Goal: Navigation & Orientation: Understand site structure

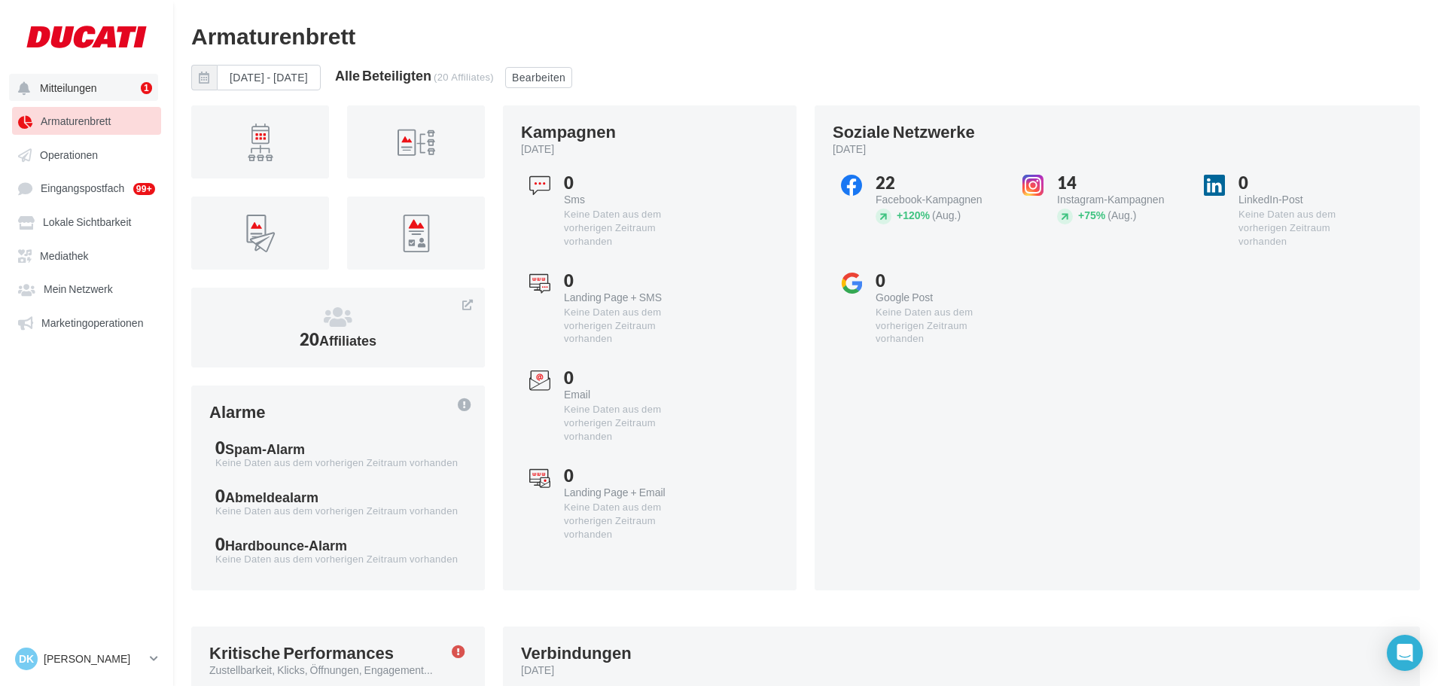
click at [55, 93] on span "Mitteilungen" at bounding box center [68, 87] width 57 height 13
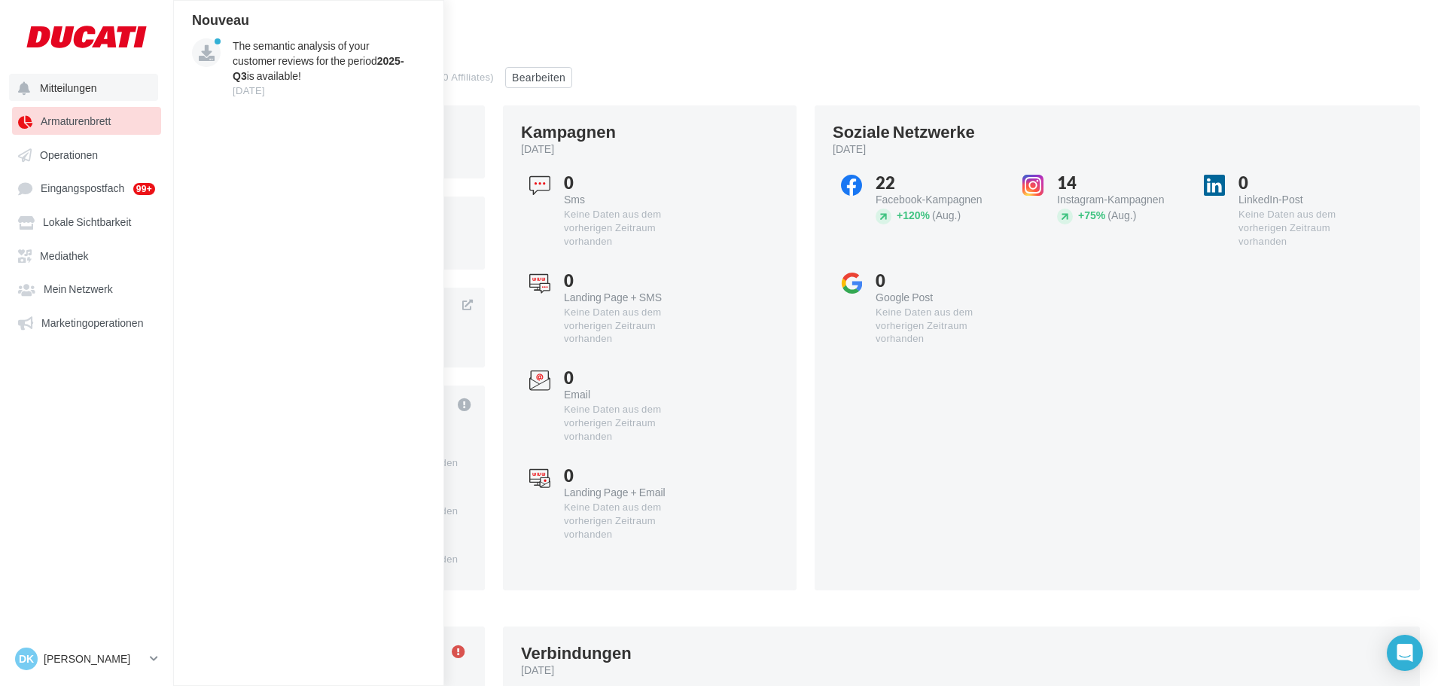
click at [72, 82] on span "Mitteilungen" at bounding box center [68, 87] width 57 height 13
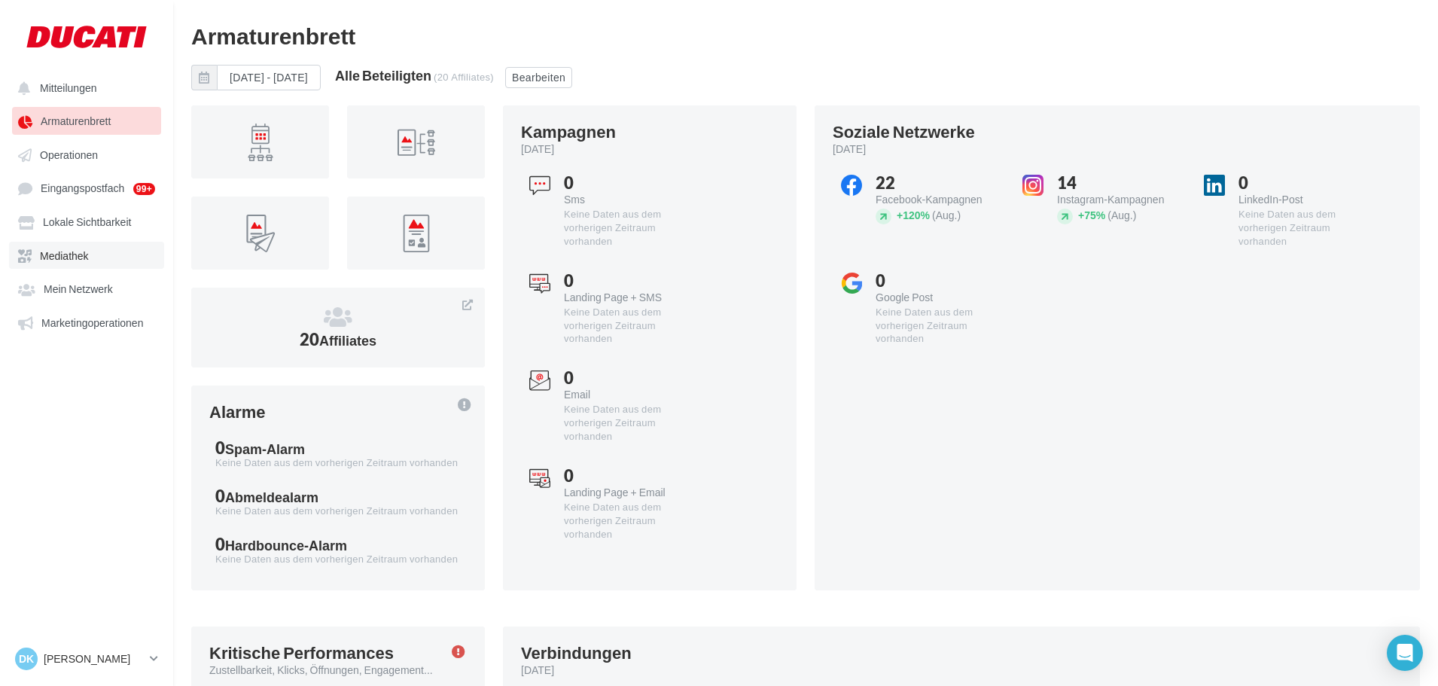
click at [72, 245] on link "Mediathek" at bounding box center [86, 255] width 155 height 27
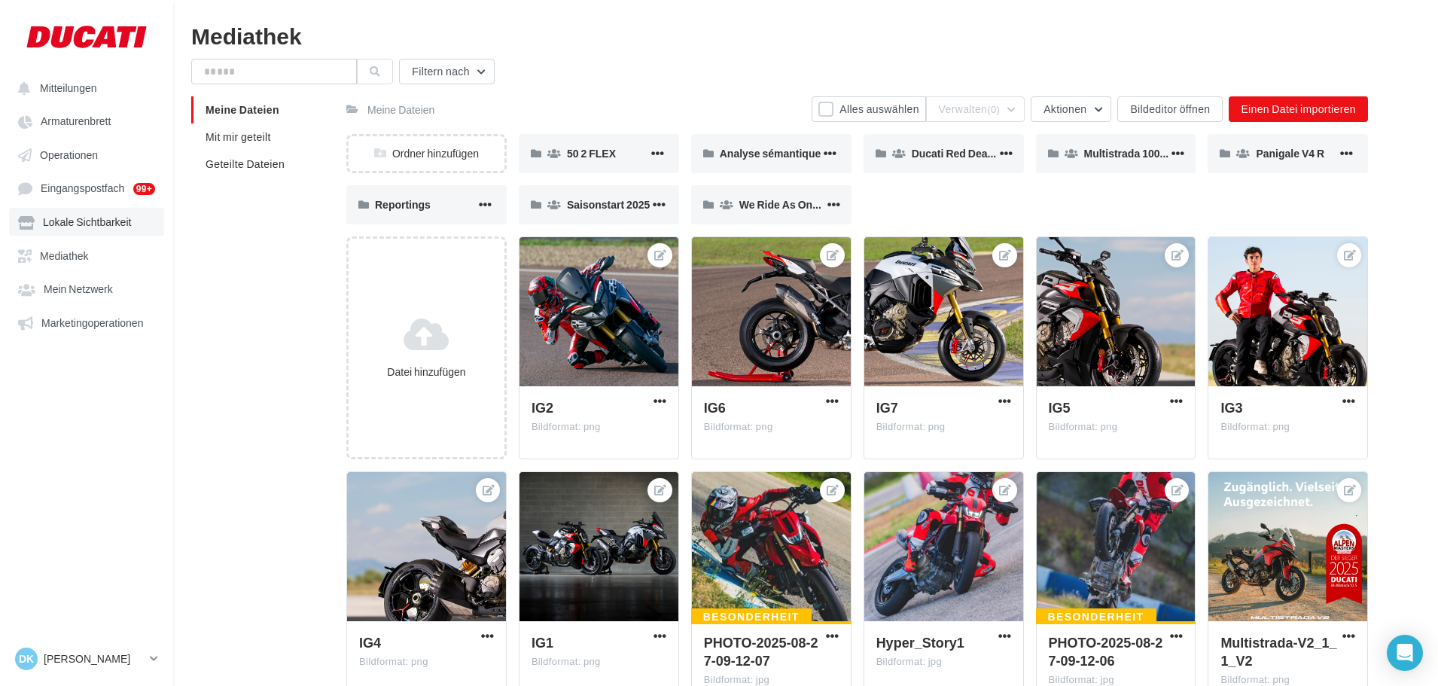
click at [68, 224] on span "Lokale Sichtbarkeit" at bounding box center [87, 222] width 88 height 13
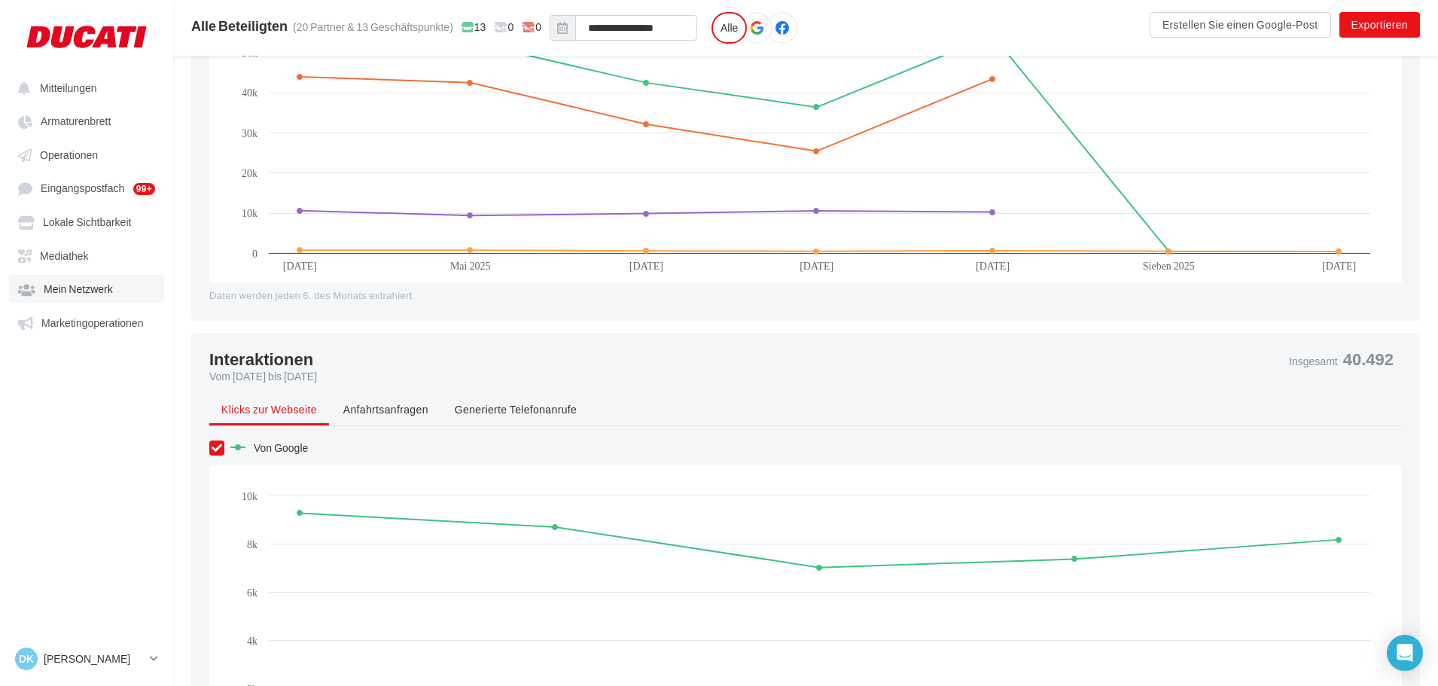
scroll to position [677, 0]
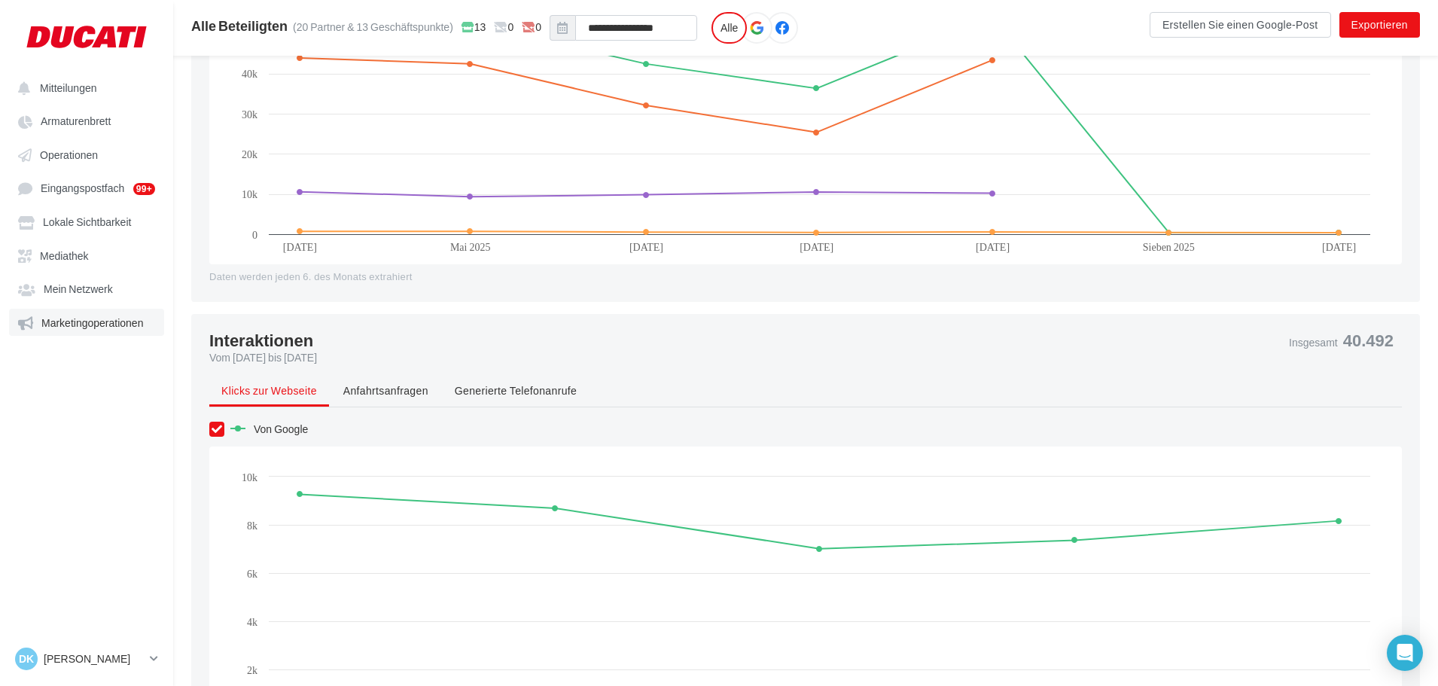
click at [58, 314] on link "Marketingoperationen" at bounding box center [86, 322] width 155 height 27
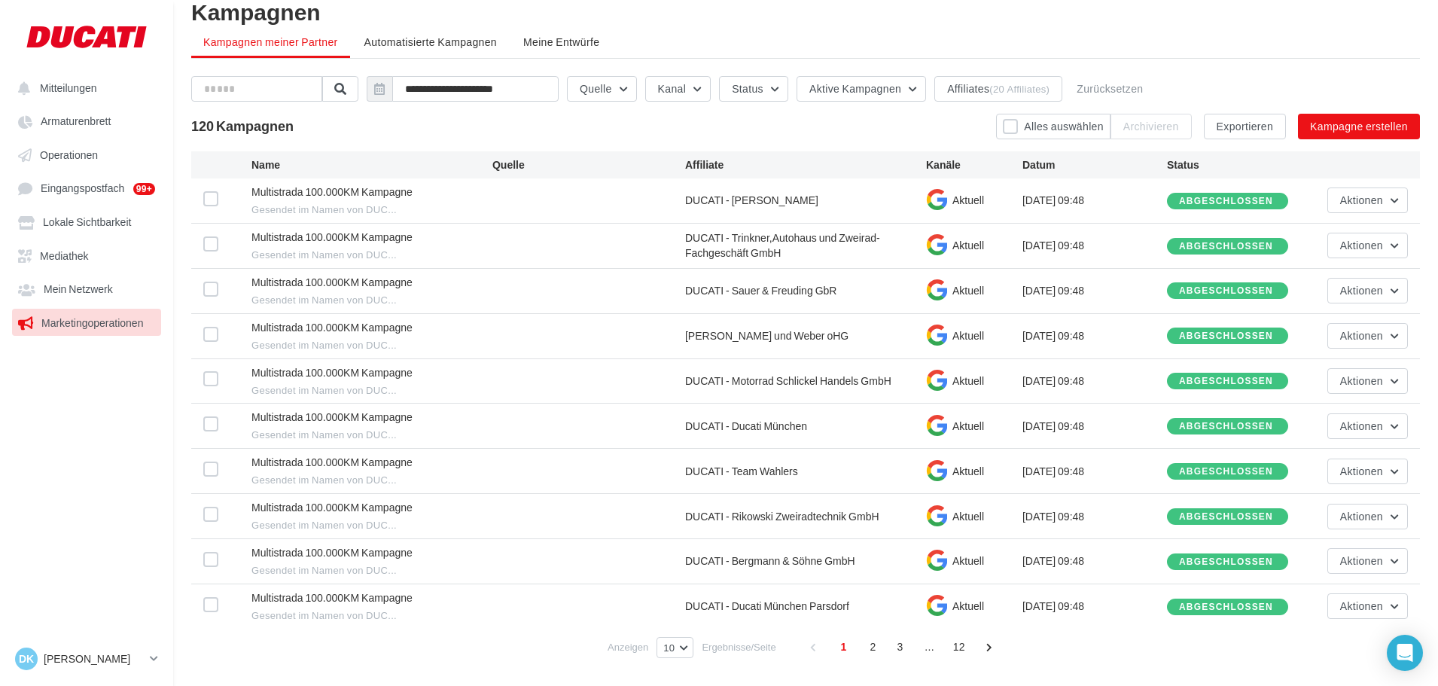
scroll to position [79, 0]
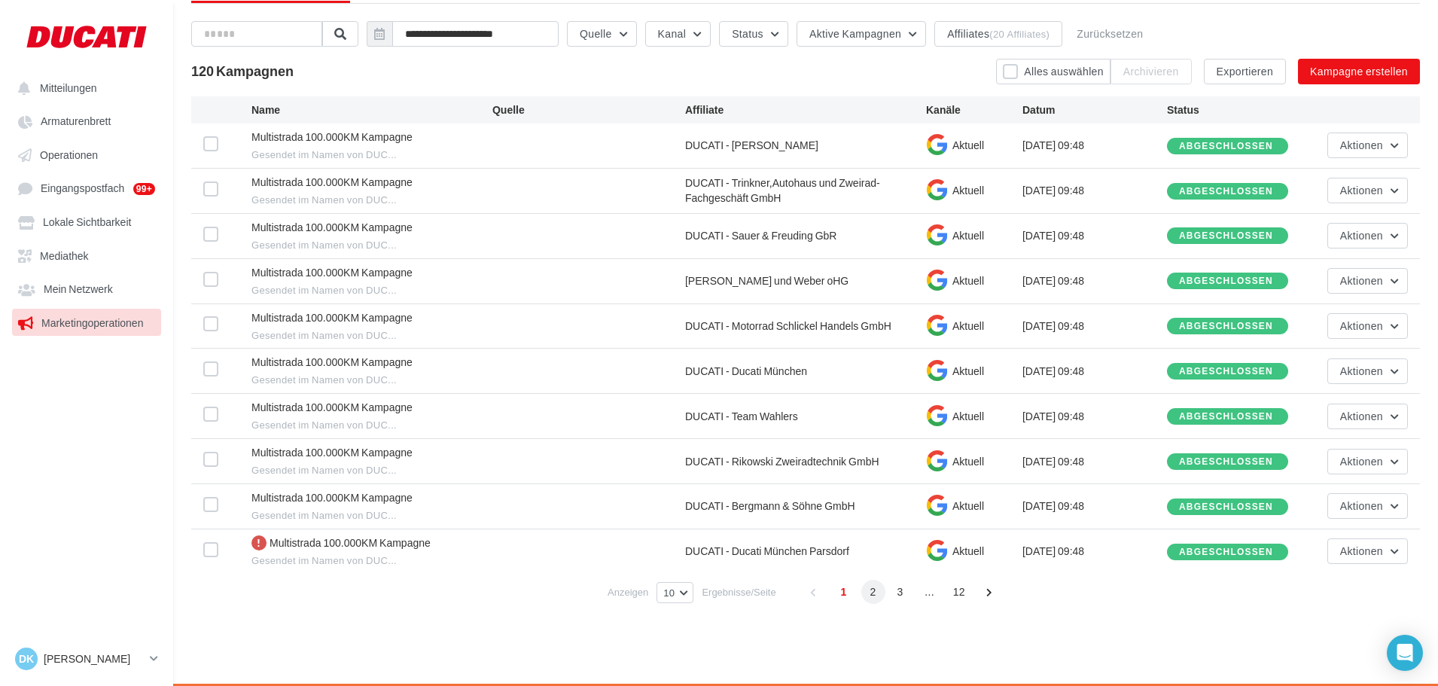
click at [867, 591] on span "2" at bounding box center [873, 592] width 24 height 24
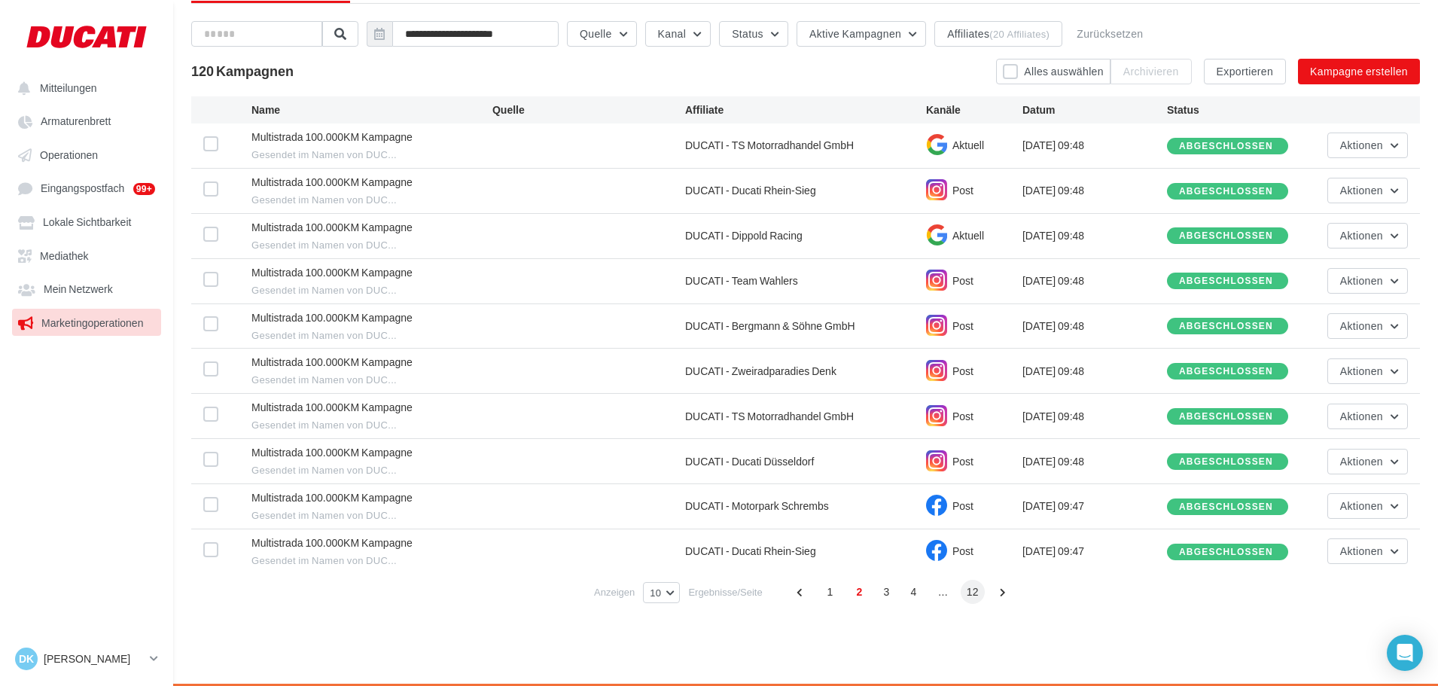
click at [970, 592] on span "12" at bounding box center [972, 592] width 24 height 24
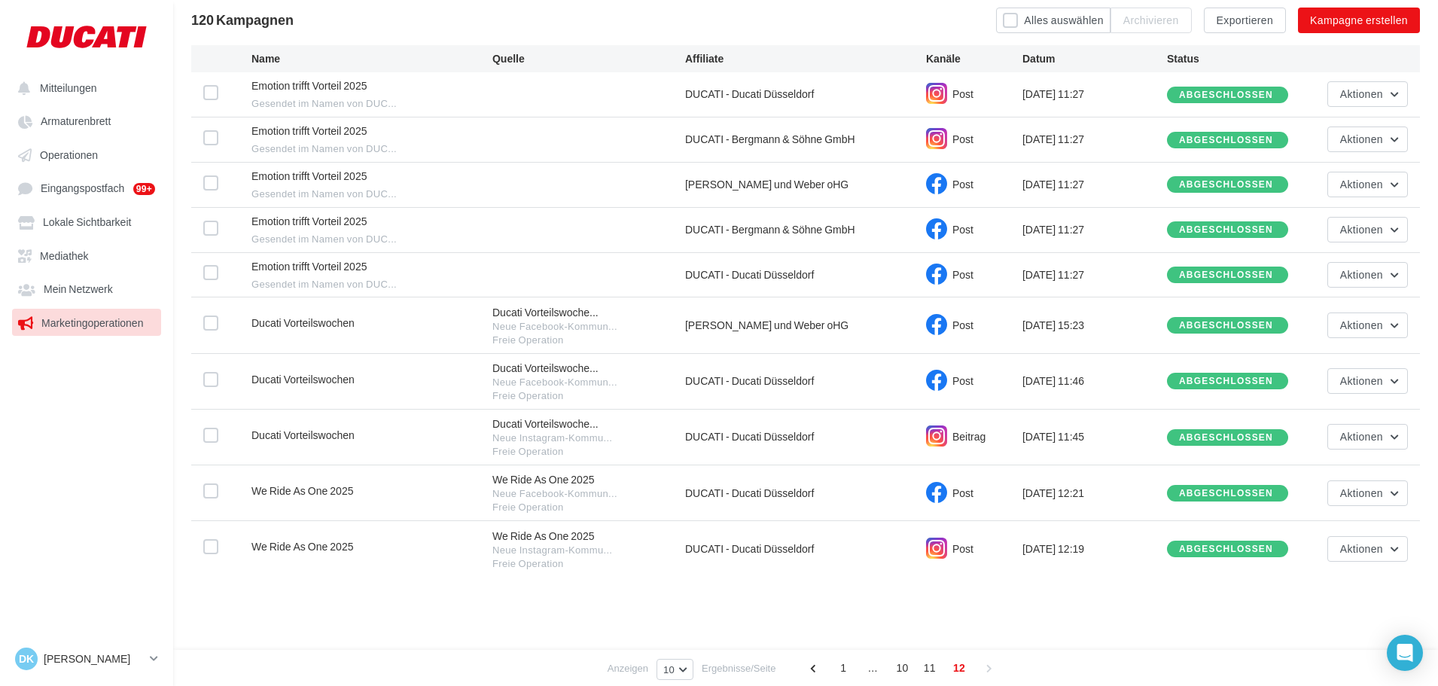
scroll to position [132, 0]
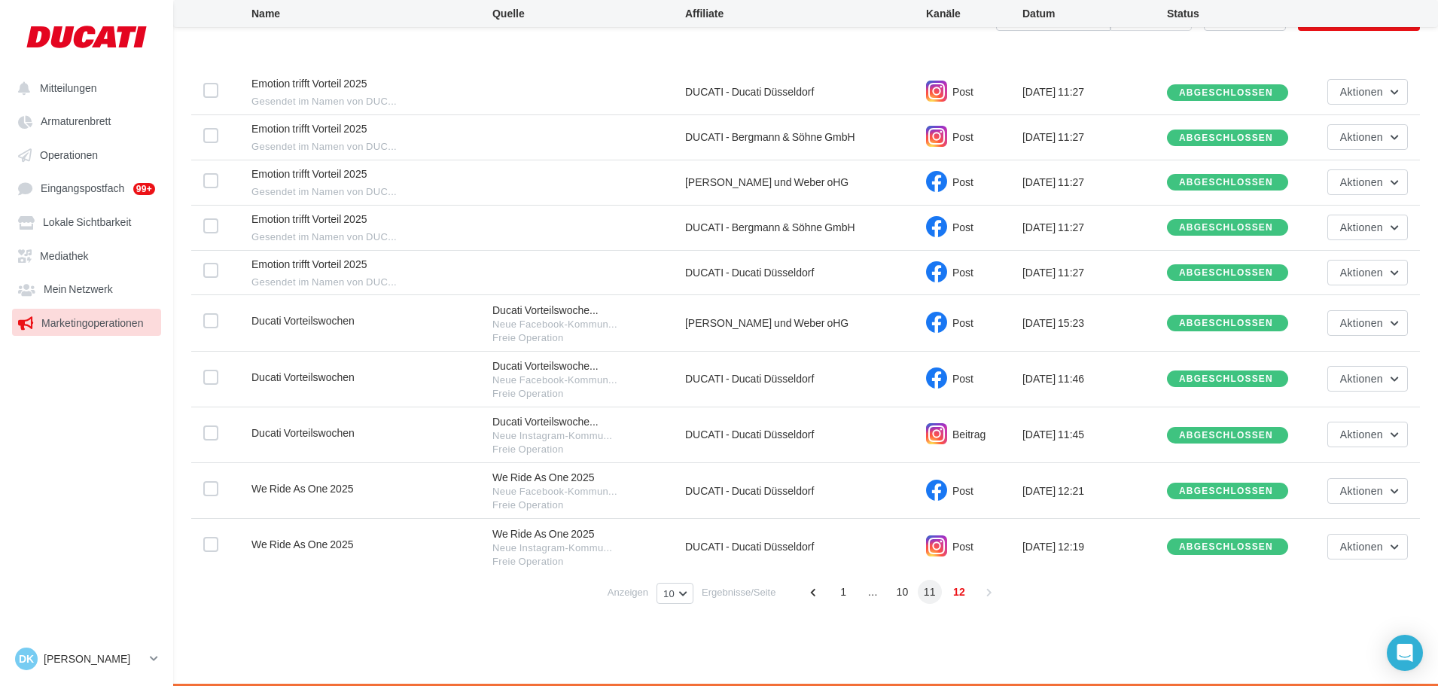
click at [930, 589] on span "11" at bounding box center [930, 592] width 24 height 24
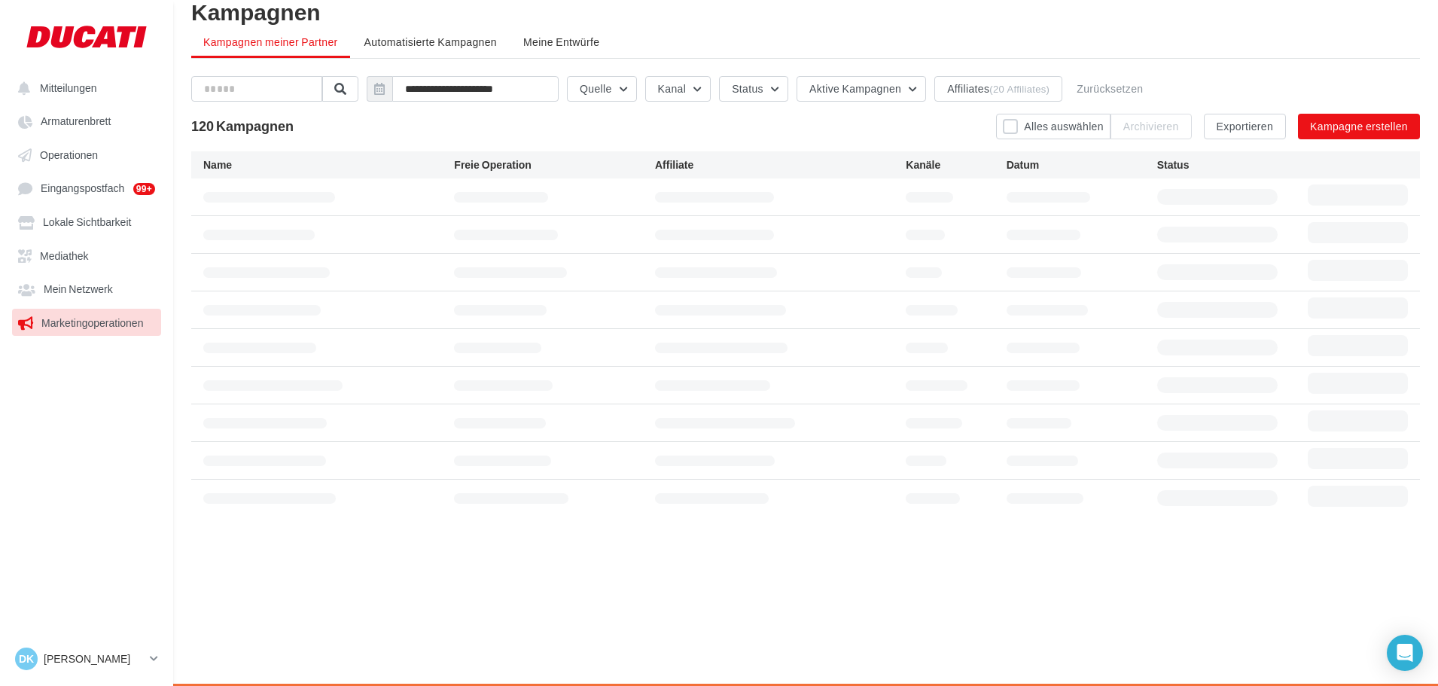
scroll to position [29, 0]
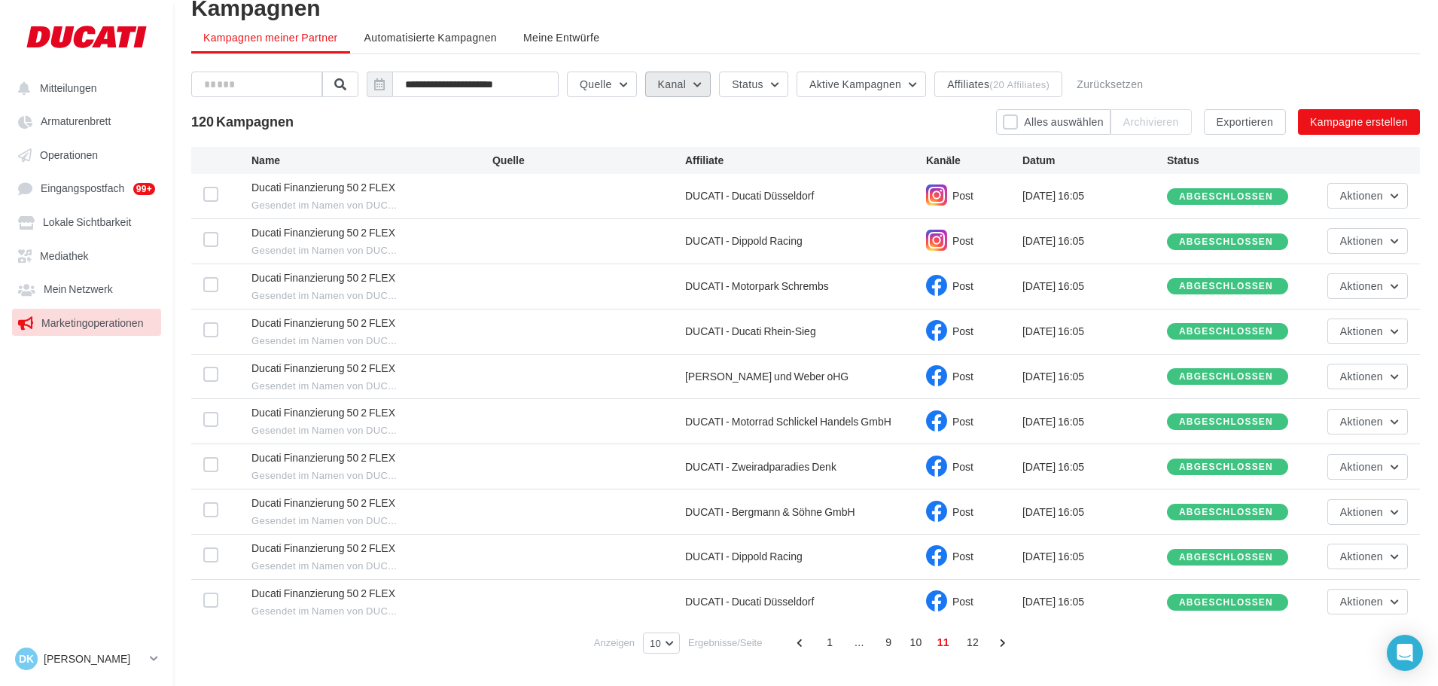
click at [661, 85] on button "Kanal" at bounding box center [678, 85] width 66 height 26
click at [766, 85] on button "Status" at bounding box center [753, 85] width 69 height 26
click at [768, 78] on button "Status" at bounding box center [753, 85] width 69 height 26
click at [406, 44] on li "Automatisierte Kampagnen" at bounding box center [430, 37] width 157 height 27
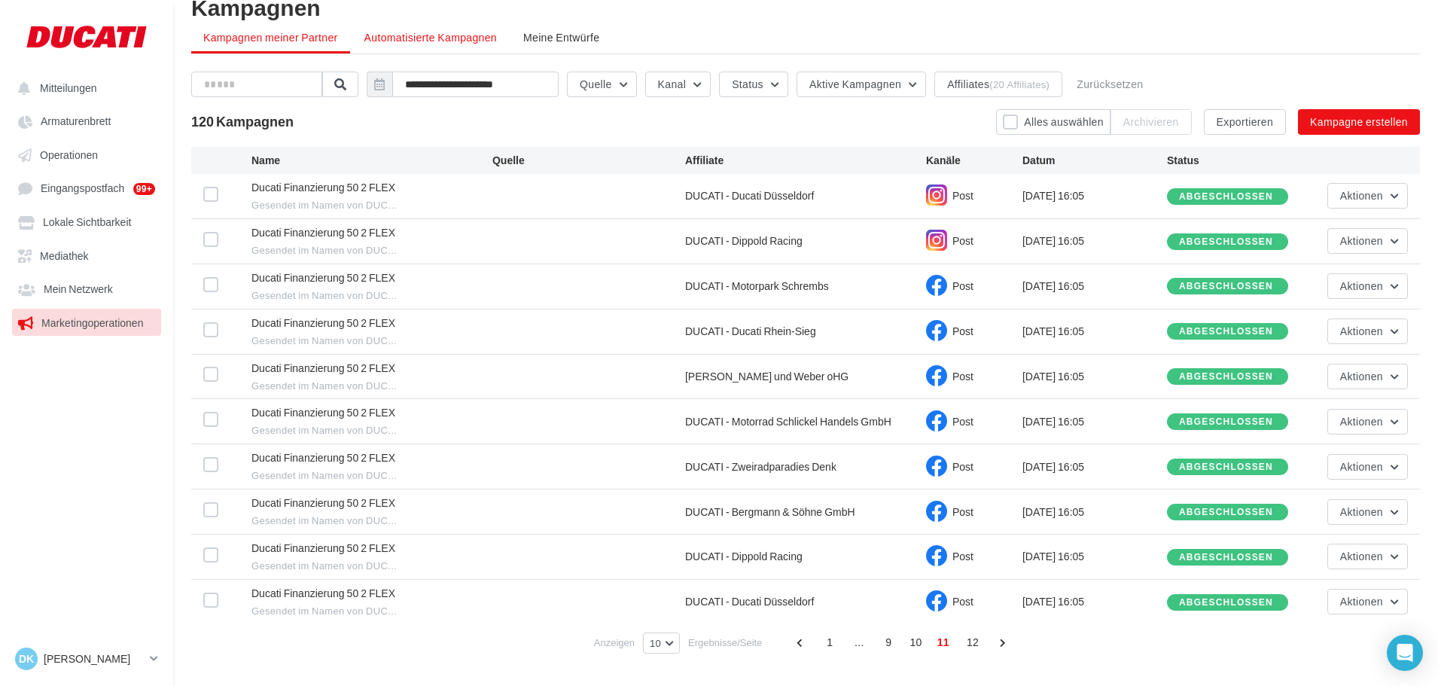
scroll to position [24, 0]
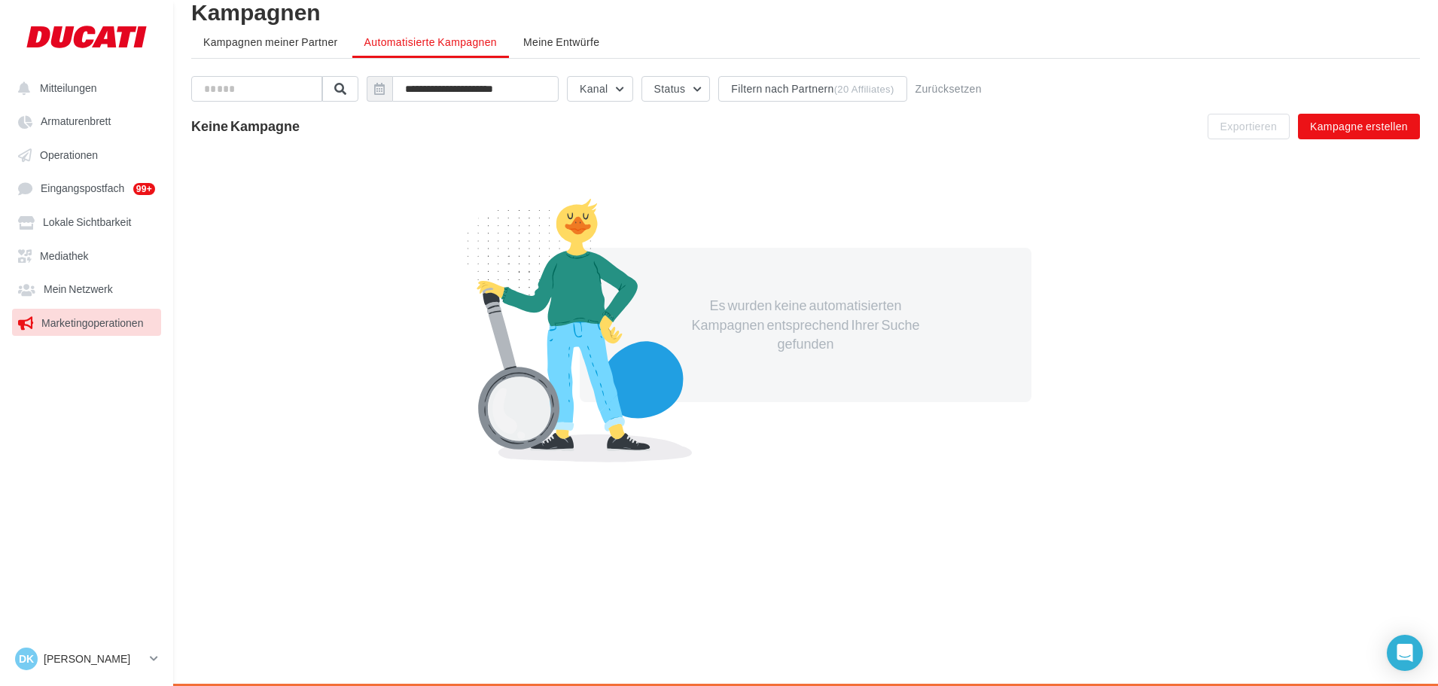
click at [301, 46] on span "Kampagnen meiner Partner" at bounding box center [270, 41] width 135 height 13
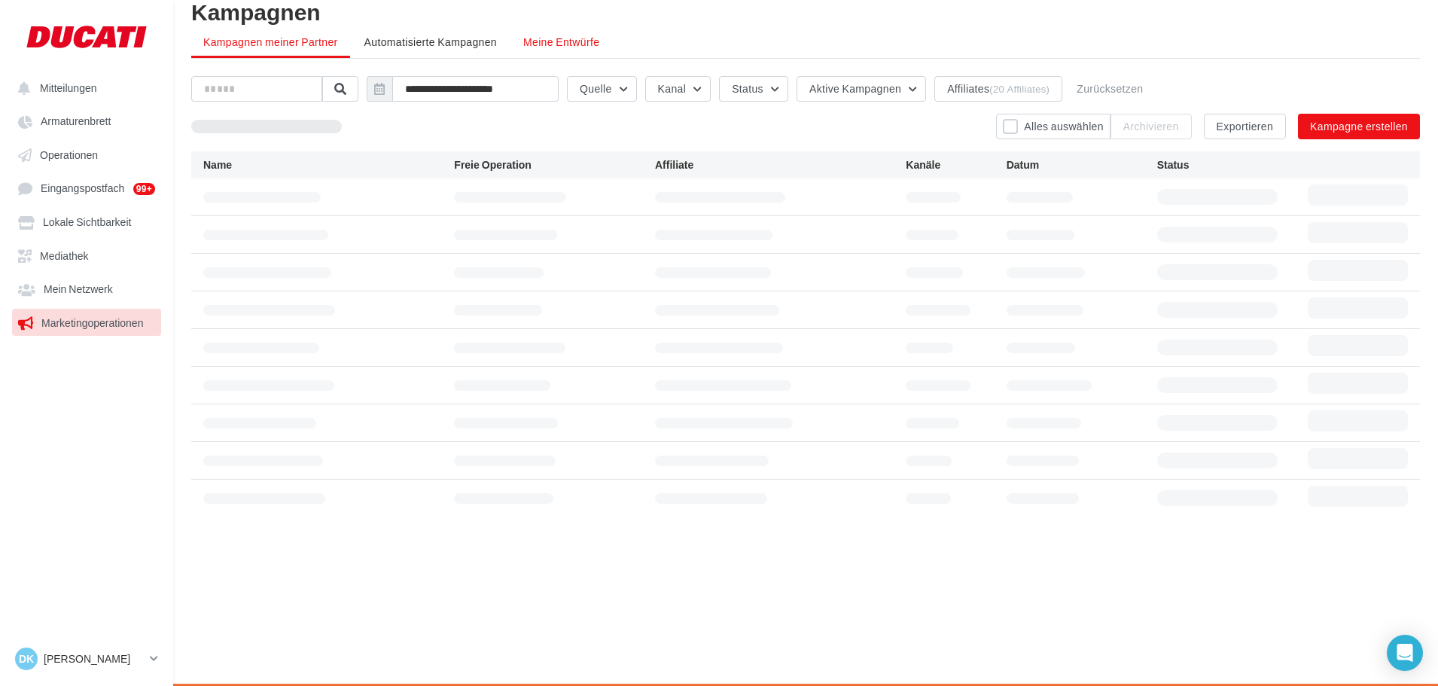
click at [572, 42] on span "Meine Entwürfe" at bounding box center [561, 41] width 76 height 13
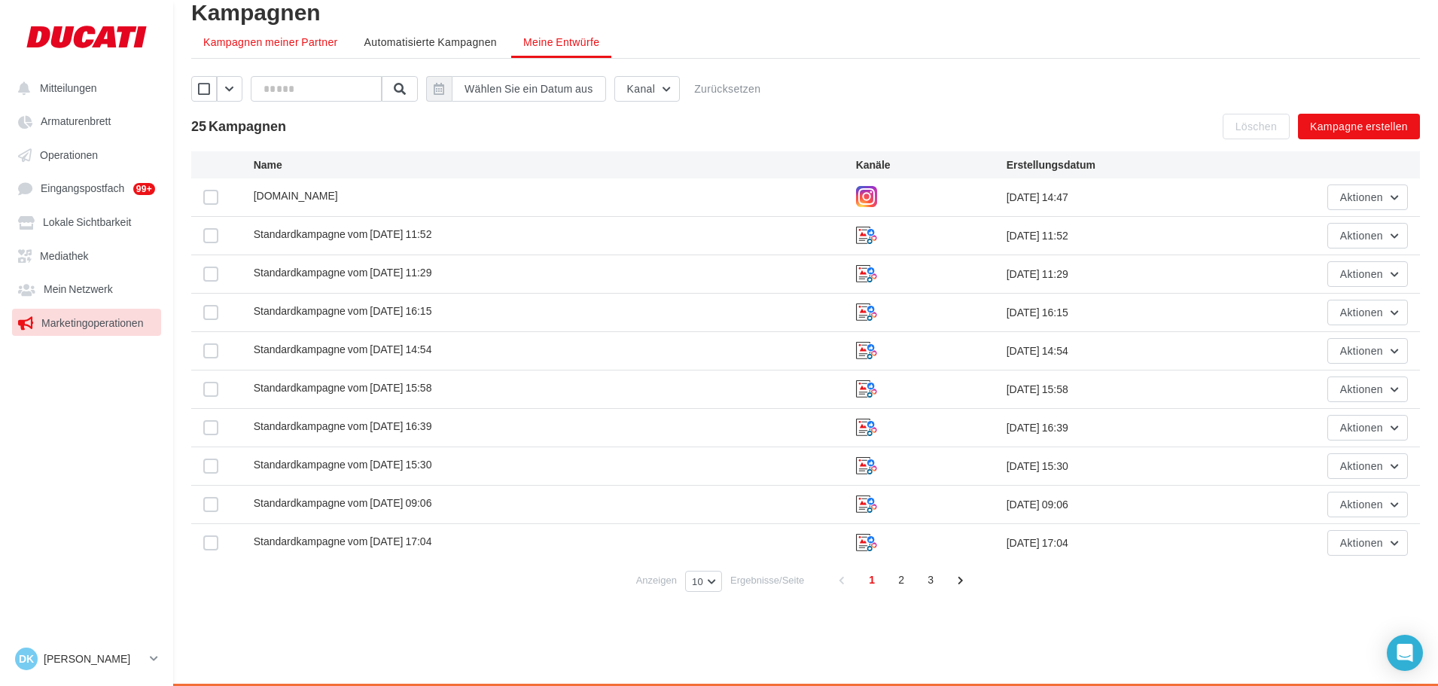
click at [269, 45] on span "Kampagnen meiner Partner" at bounding box center [270, 41] width 135 height 13
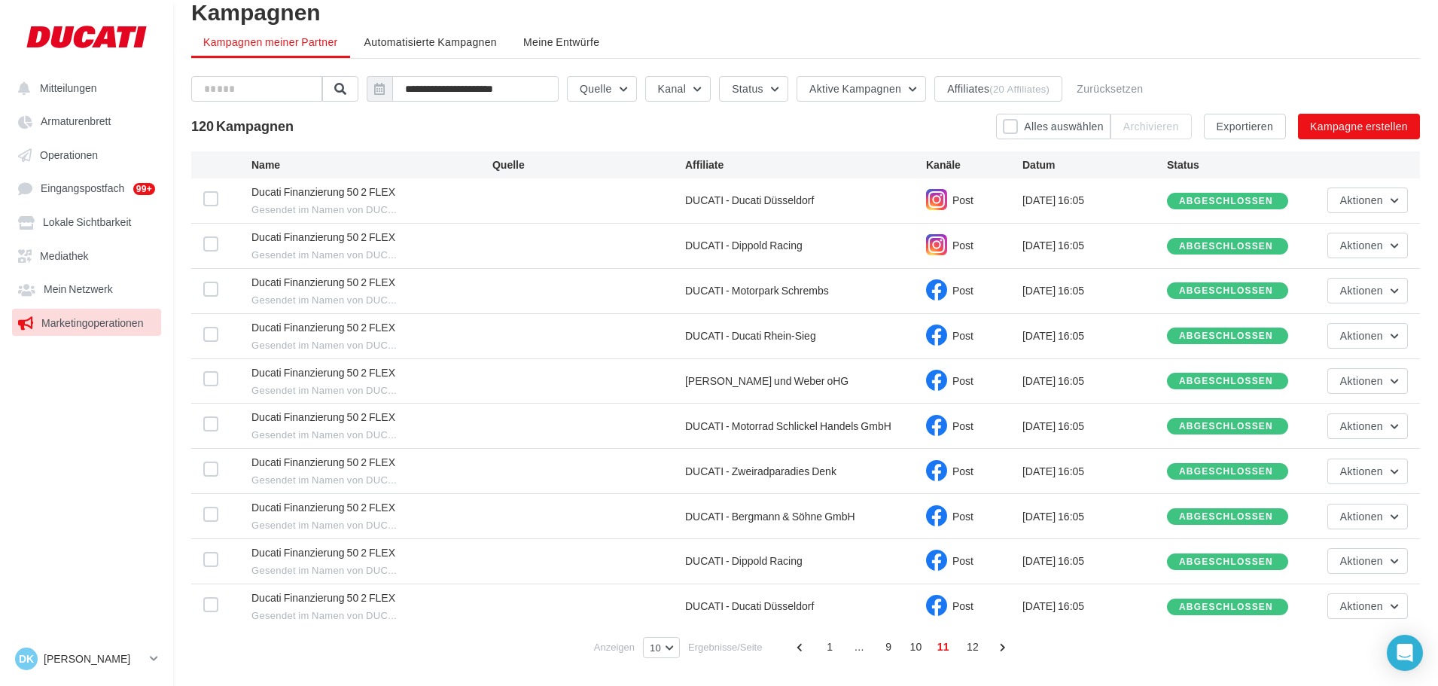
scroll to position [29, 0]
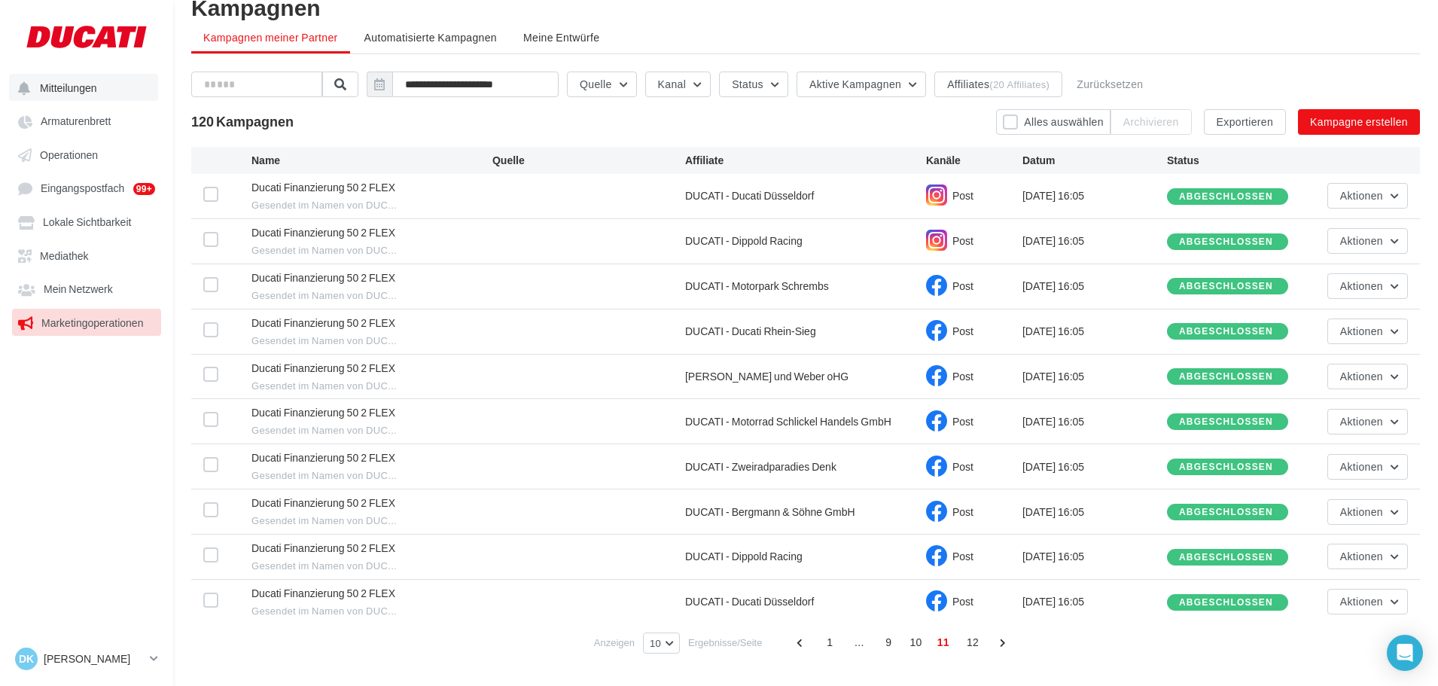
click at [79, 93] on span "Mitteilungen" at bounding box center [68, 87] width 57 height 13
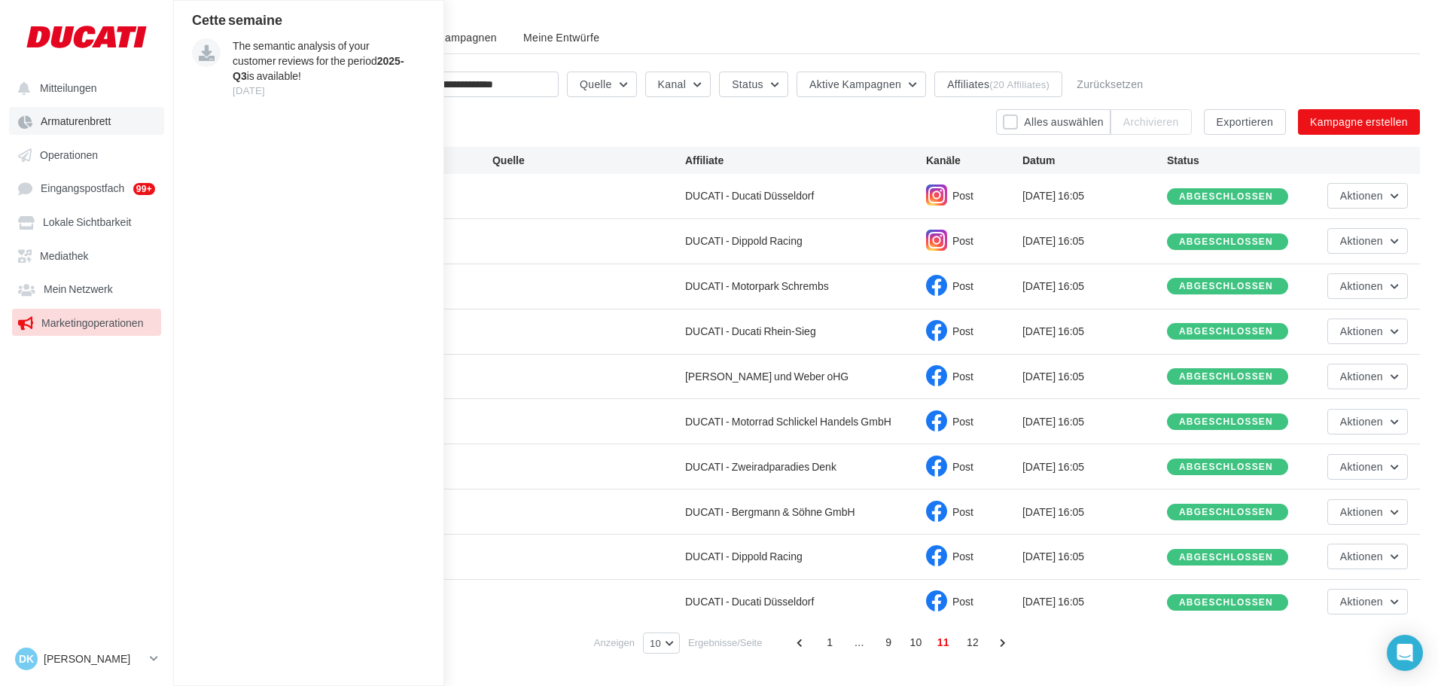
click at [75, 120] on span "Armaturenbrett" at bounding box center [76, 121] width 70 height 13
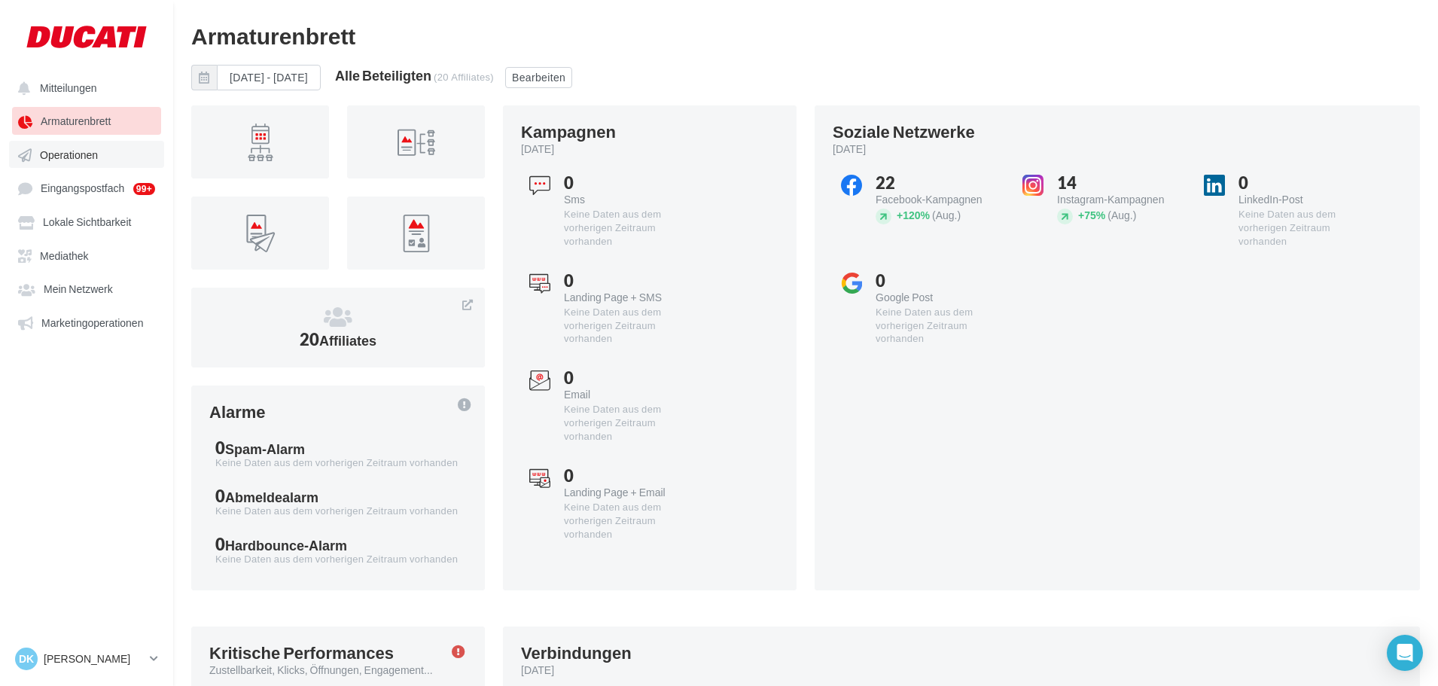
click at [85, 163] on link "Operationen" at bounding box center [86, 154] width 155 height 27
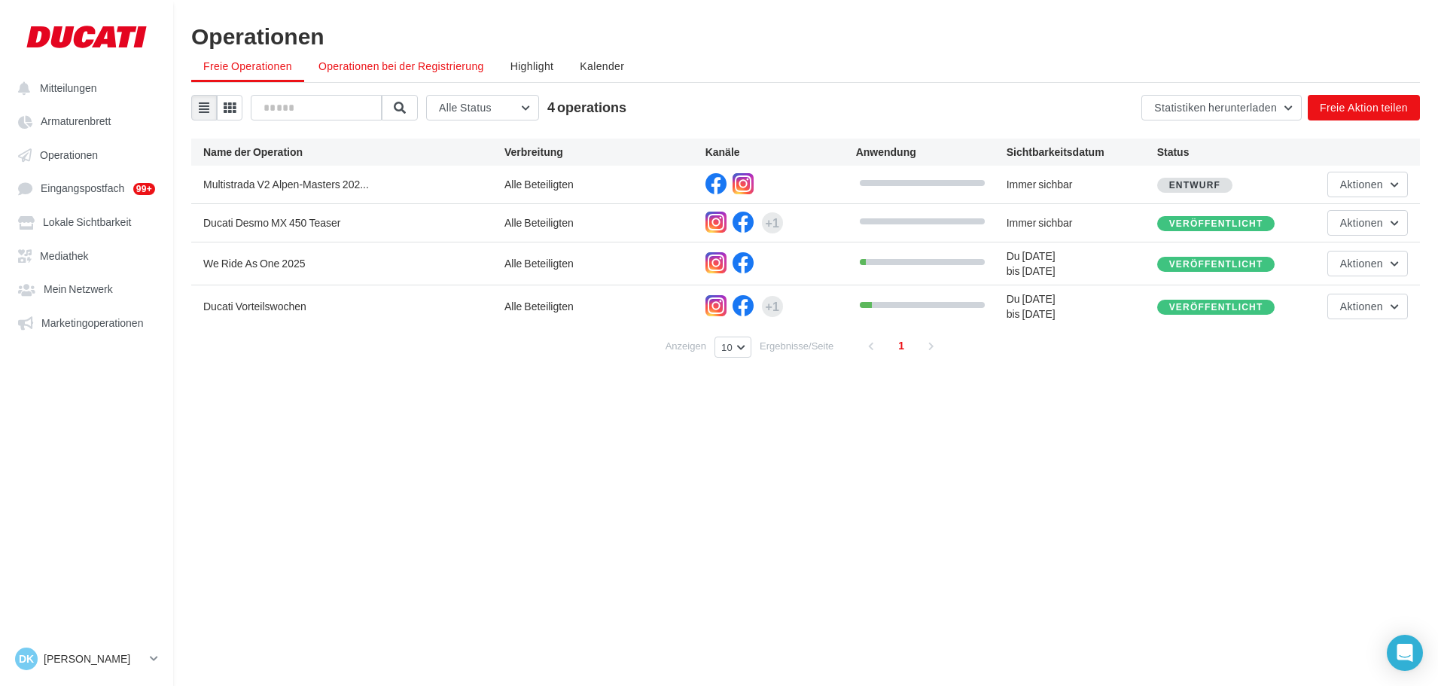
click at [372, 72] on span "Operationen bei der Registrierung" at bounding box center [401, 65] width 166 height 13
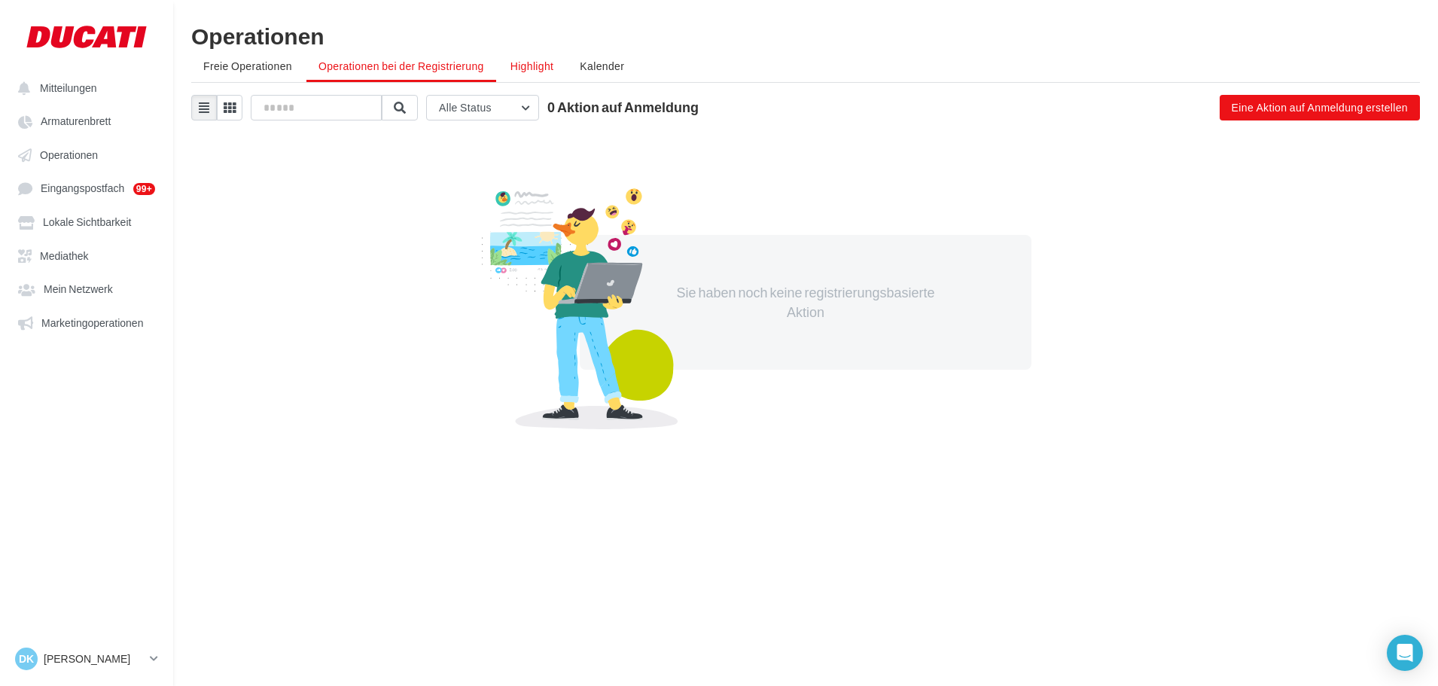
click at [533, 69] on span "Highlight" at bounding box center [532, 65] width 44 height 13
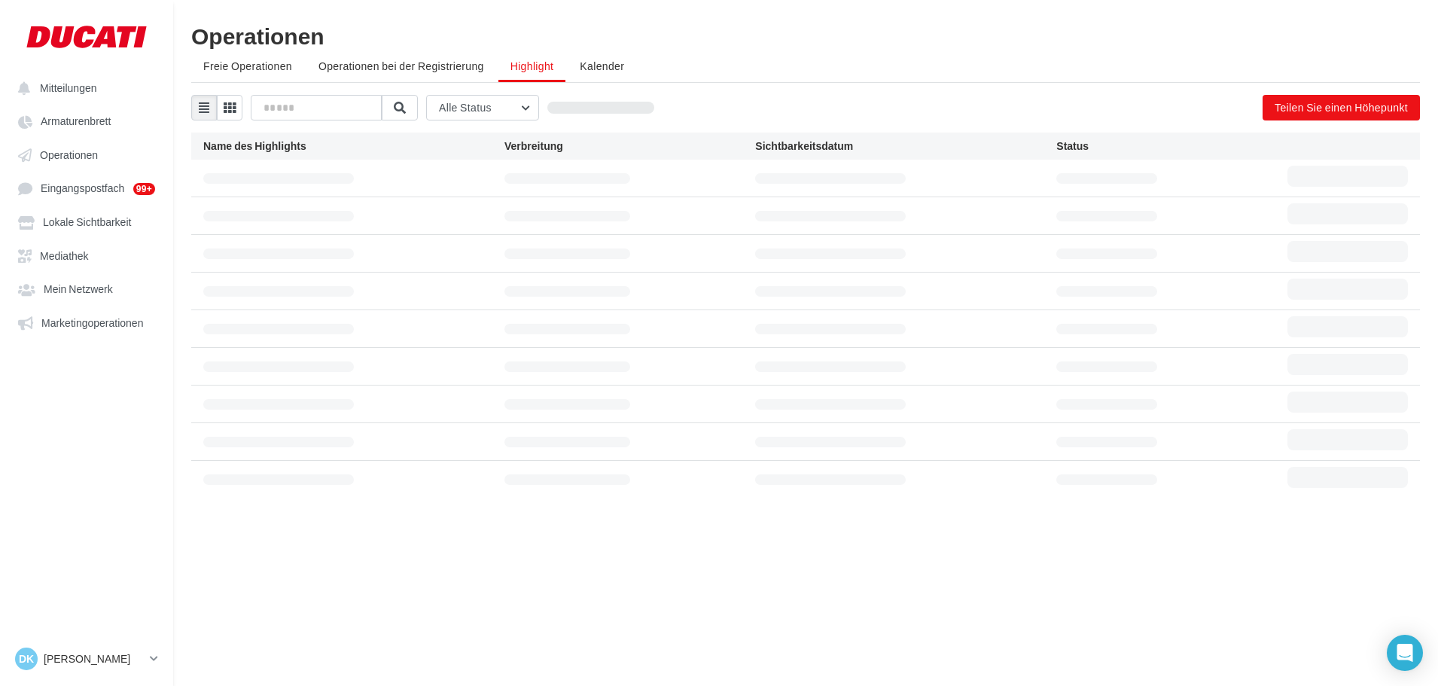
click at [212, 68] on span "Freie Operationen" at bounding box center [247, 65] width 89 height 13
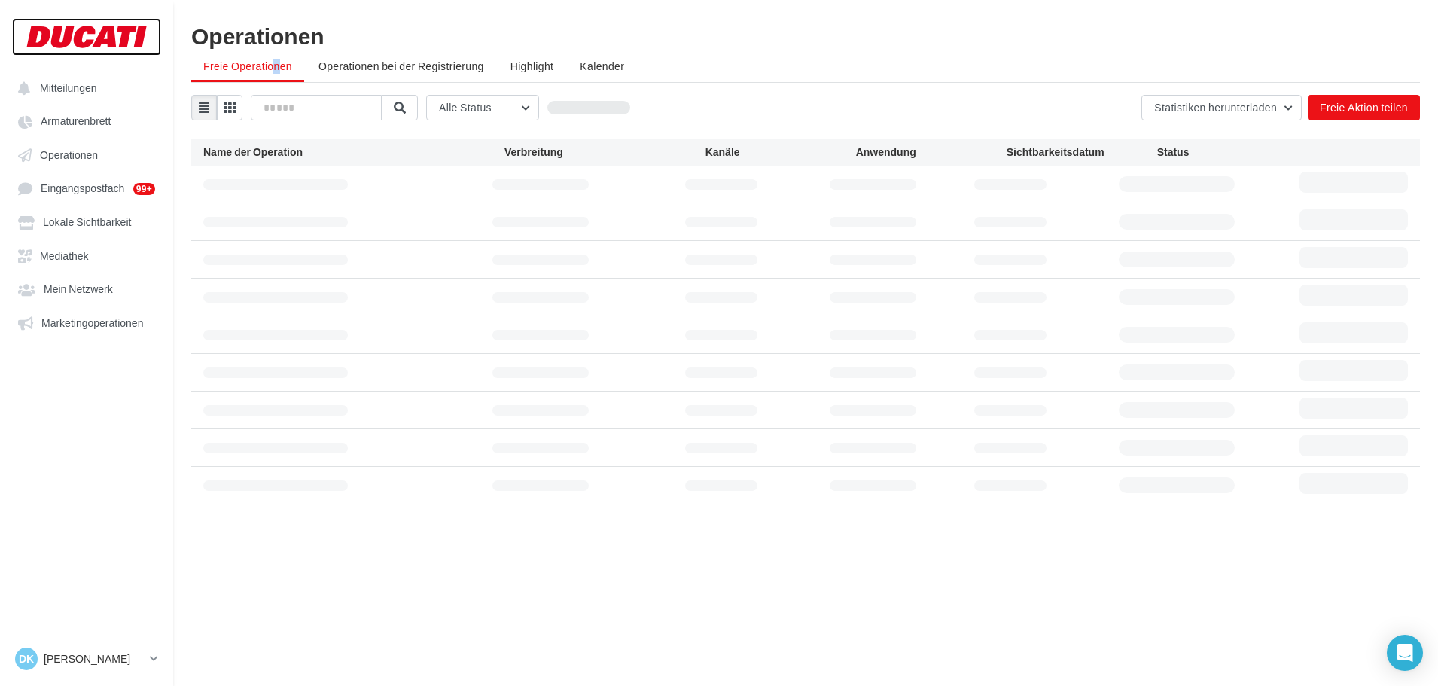
click at [84, 29] on div at bounding box center [86, 37] width 120 height 38
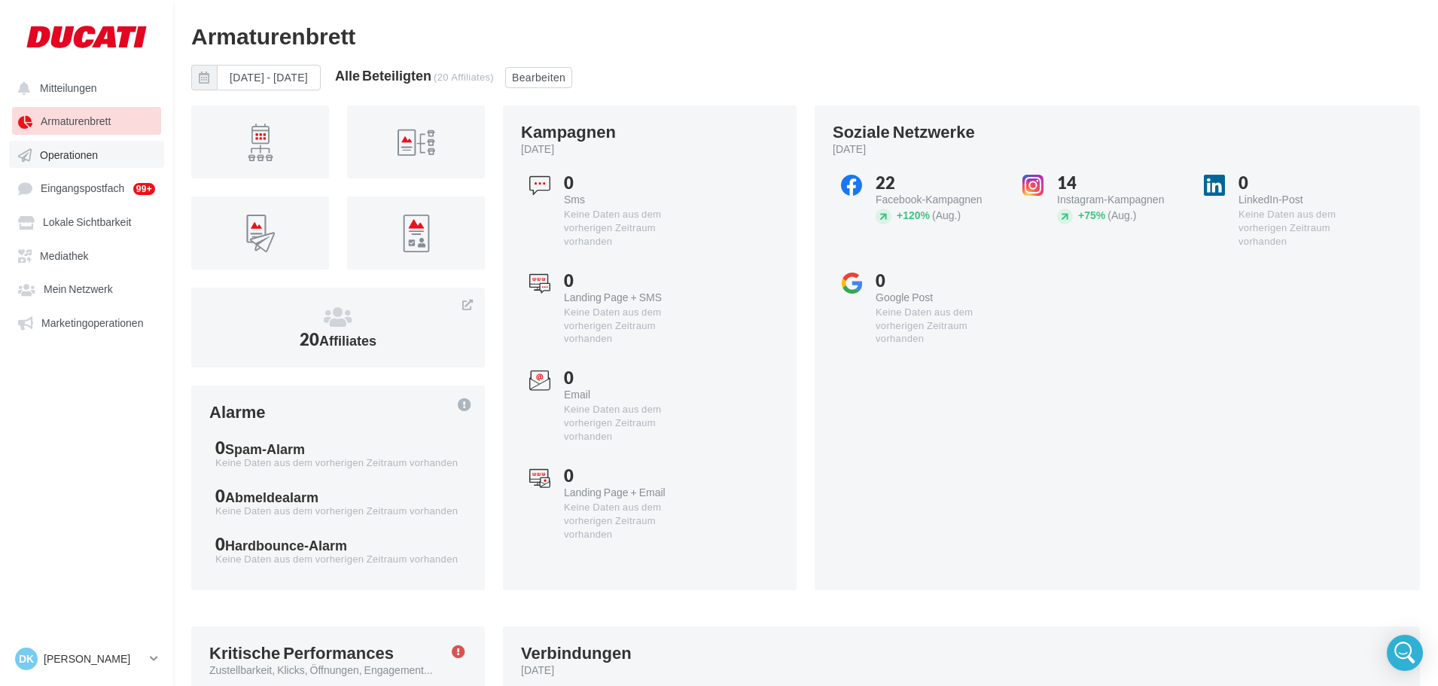
click at [87, 158] on span "Operationen" at bounding box center [69, 154] width 58 height 13
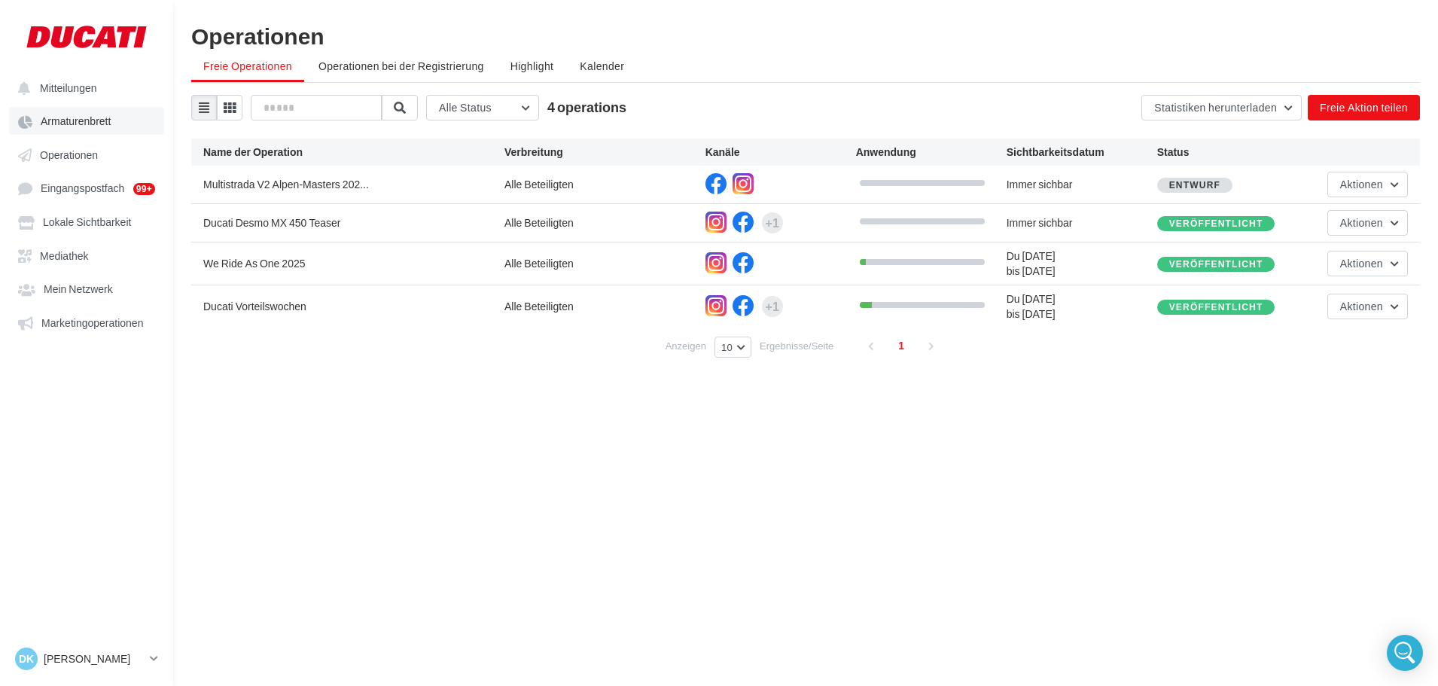
click at [61, 132] on link "Armaturenbrett" at bounding box center [86, 120] width 155 height 27
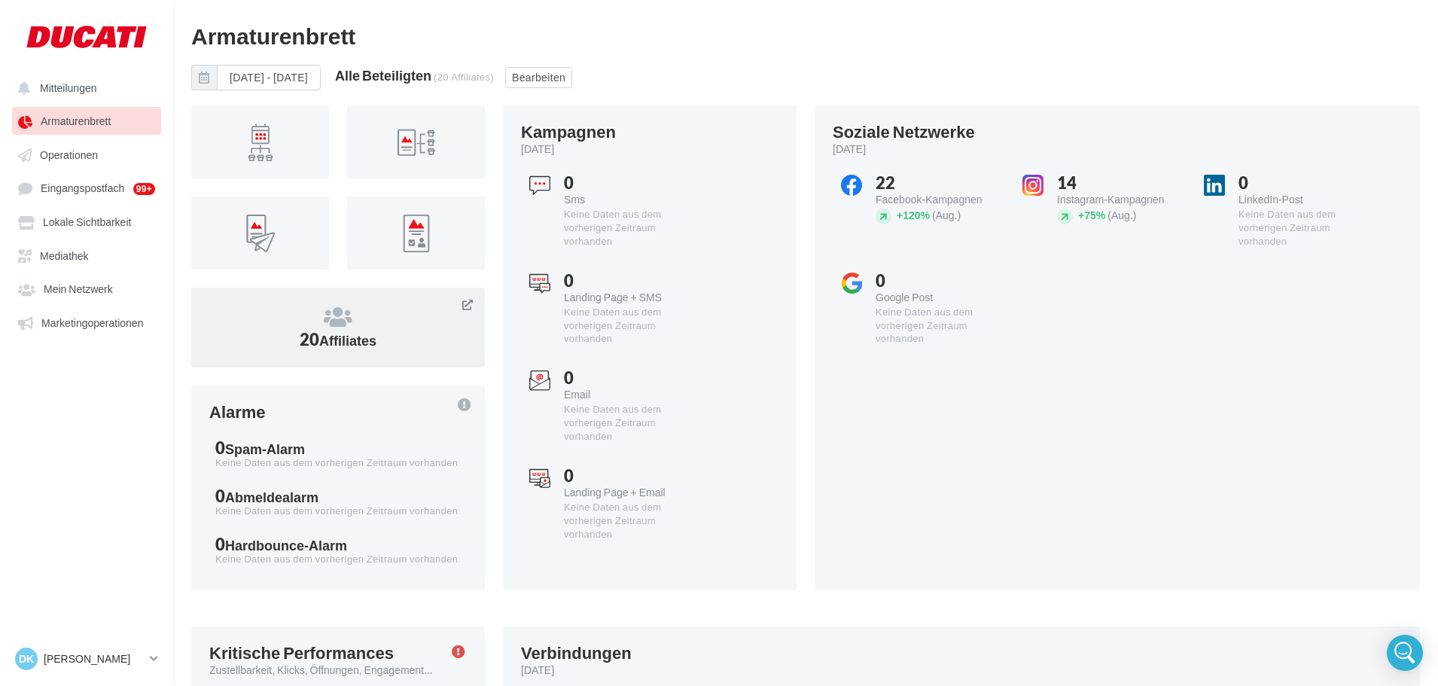
click at [327, 325] on icon at bounding box center [337, 317] width 257 height 23
